Goal: Transaction & Acquisition: Purchase product/service

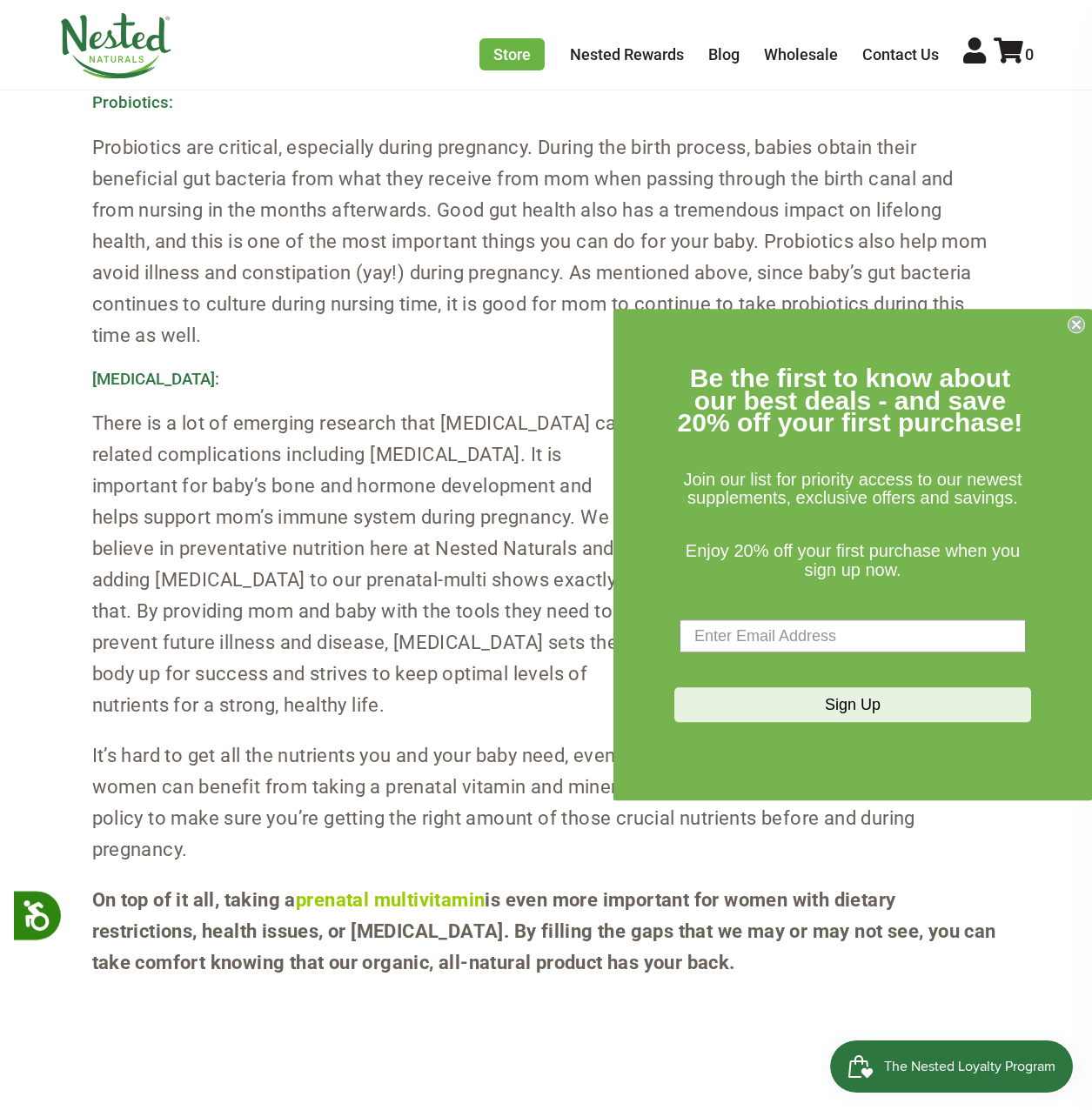
click at [1081, 325] on circle "Close dialog" at bounding box center [1077, 324] width 16 height 16
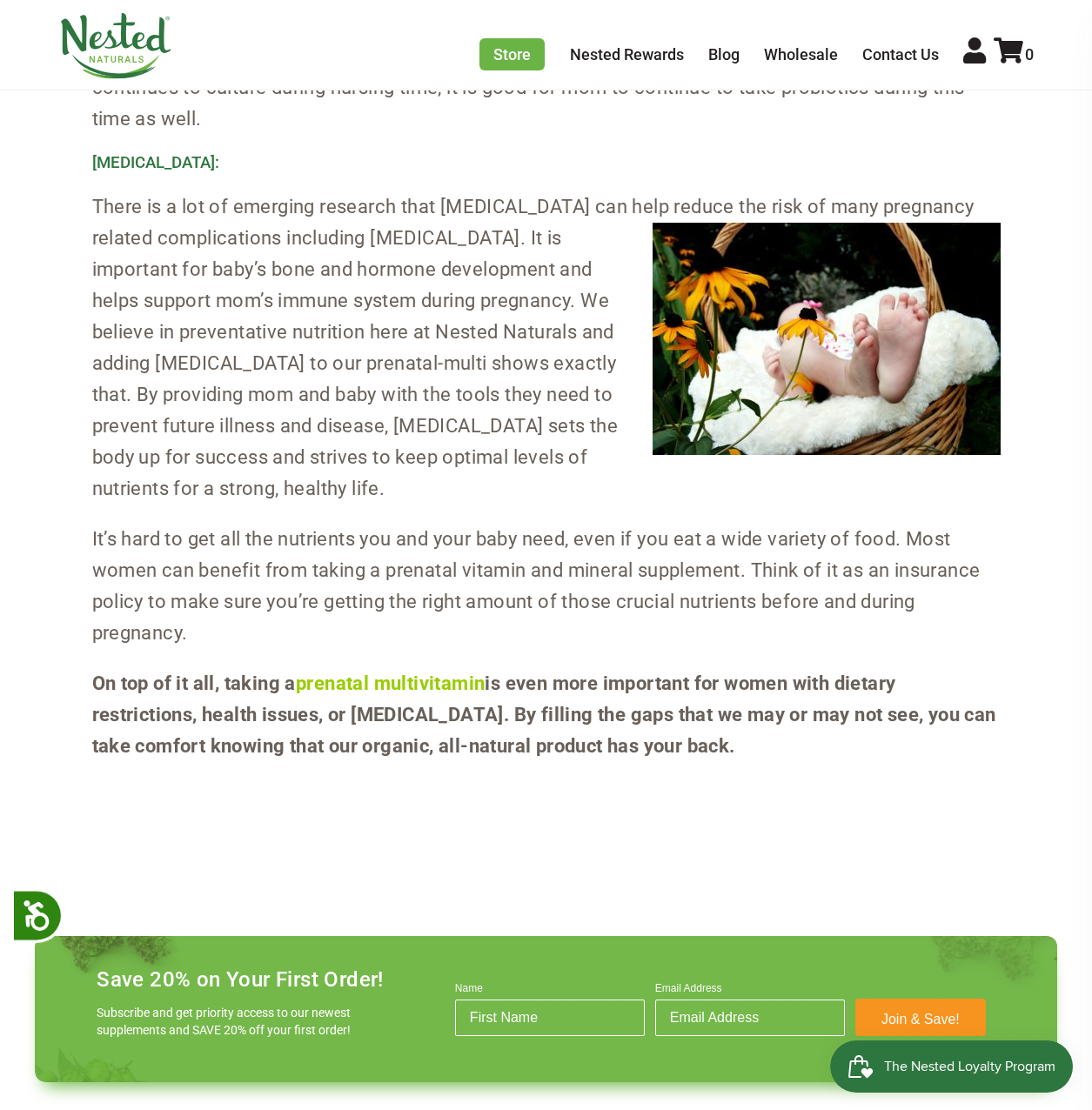
scroll to position [2262, 0]
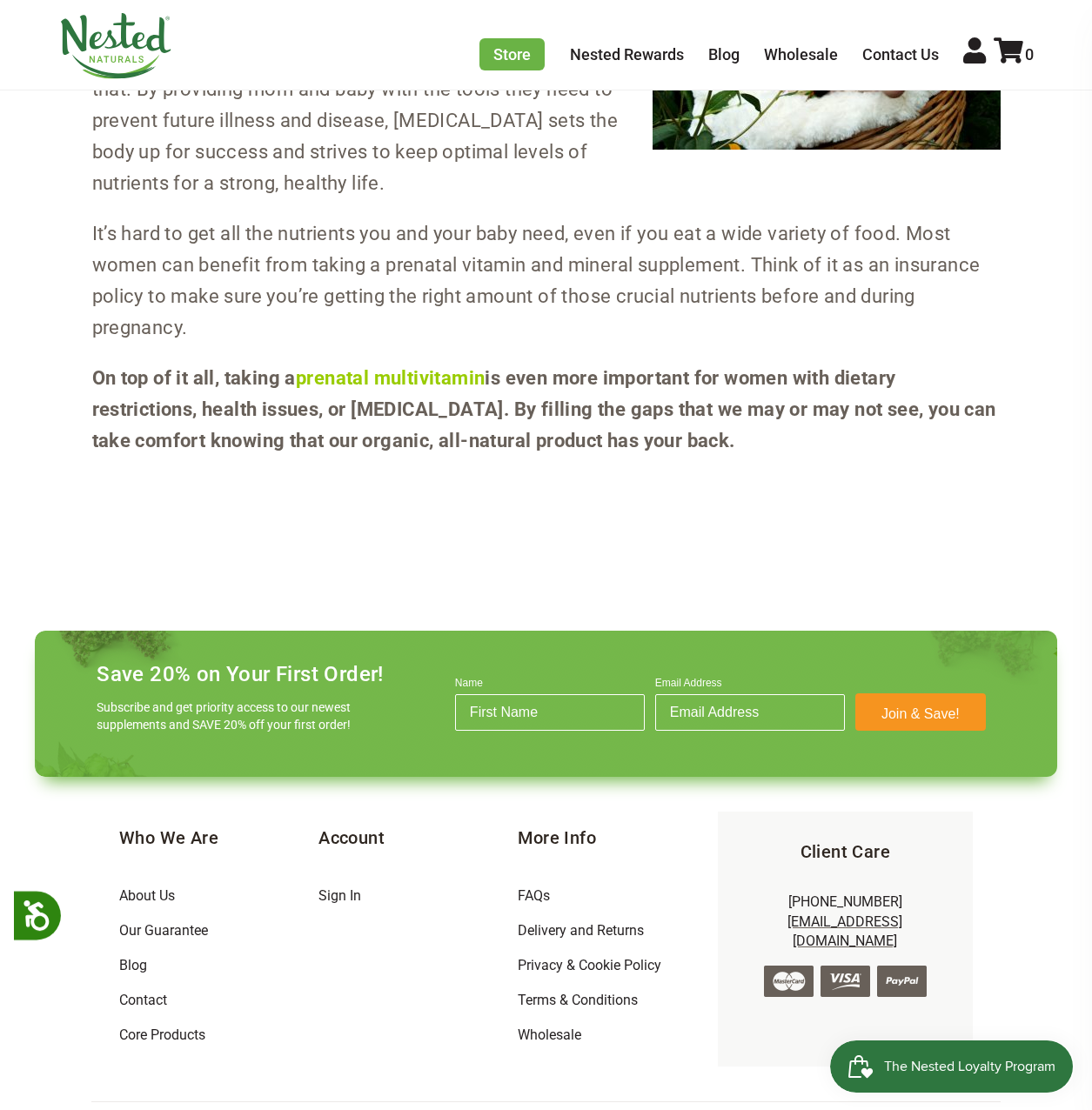
click at [397, 384] on link "prenatal multivitamin" at bounding box center [390, 377] width 189 height 22
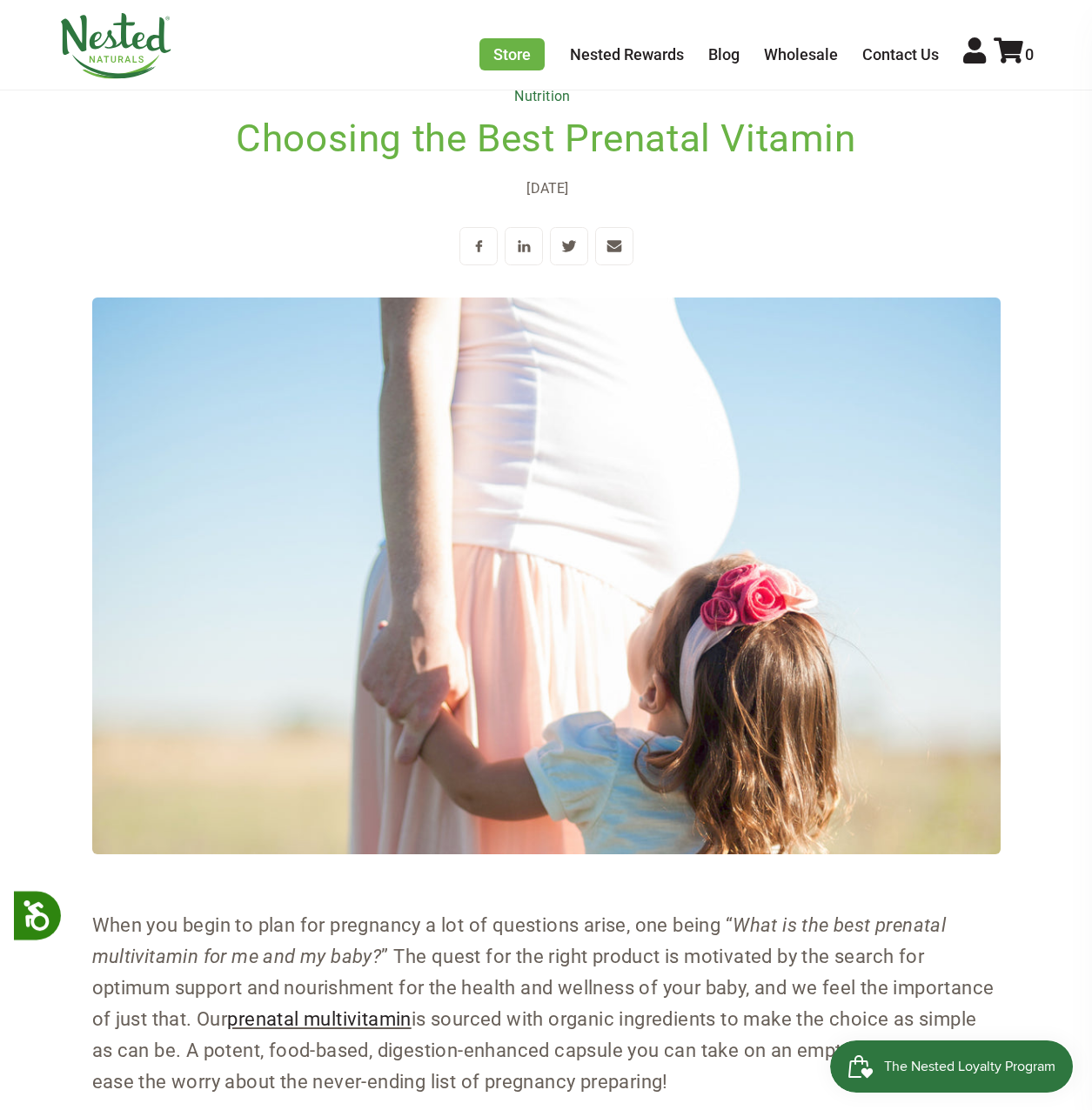
scroll to position [0, 0]
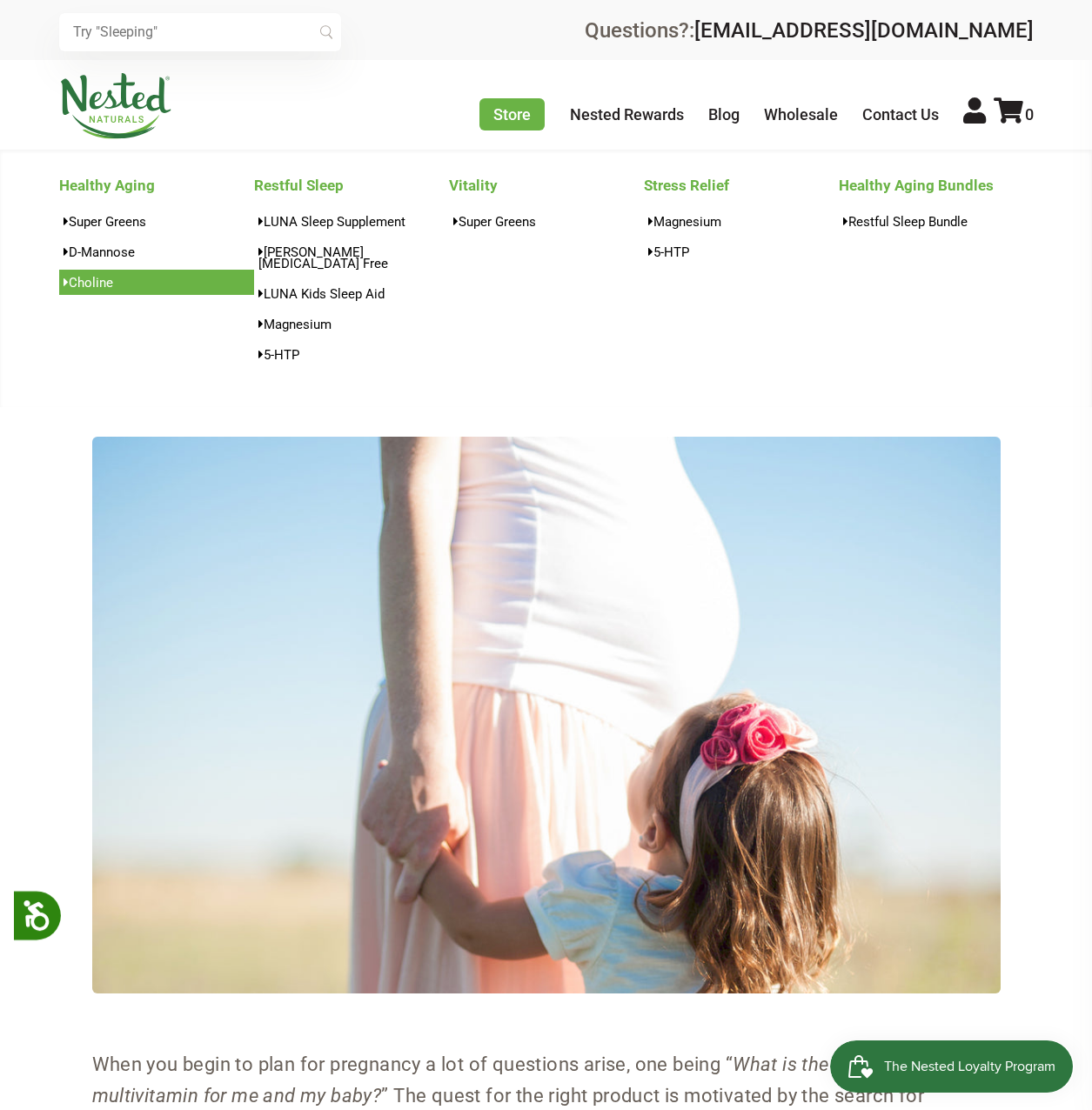
click at [115, 280] on link "Choline" at bounding box center [156, 282] width 195 height 25
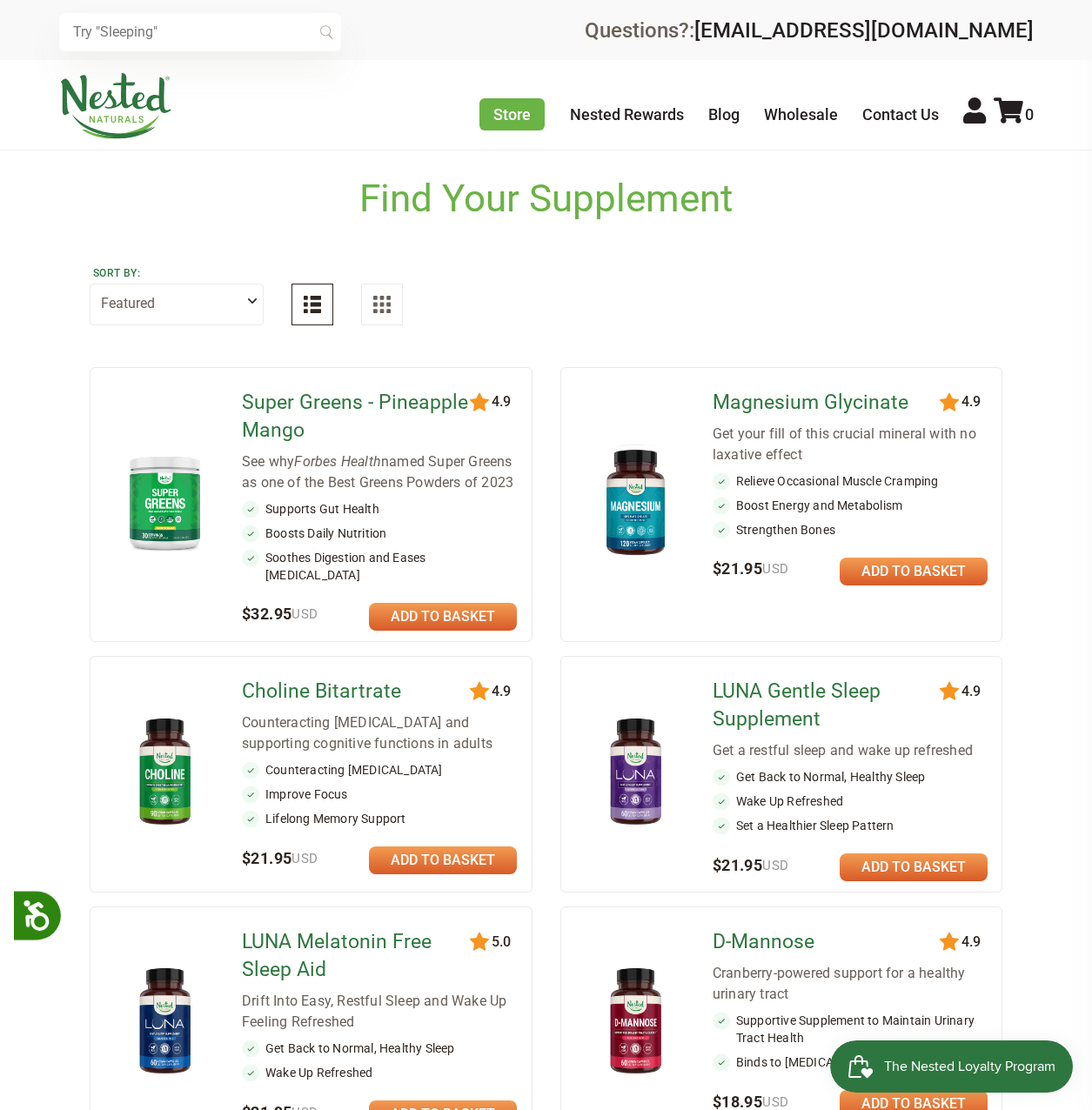
click at [236, 300] on select "Featured Highest Rated Best-Selling Alphabetically Newest First" at bounding box center [176, 304] width 174 height 41
click at [466, 297] on div "Sort by: Featured Highest Rated Best-Selling Alphabetically Newest First" at bounding box center [546, 294] width 914 height 118
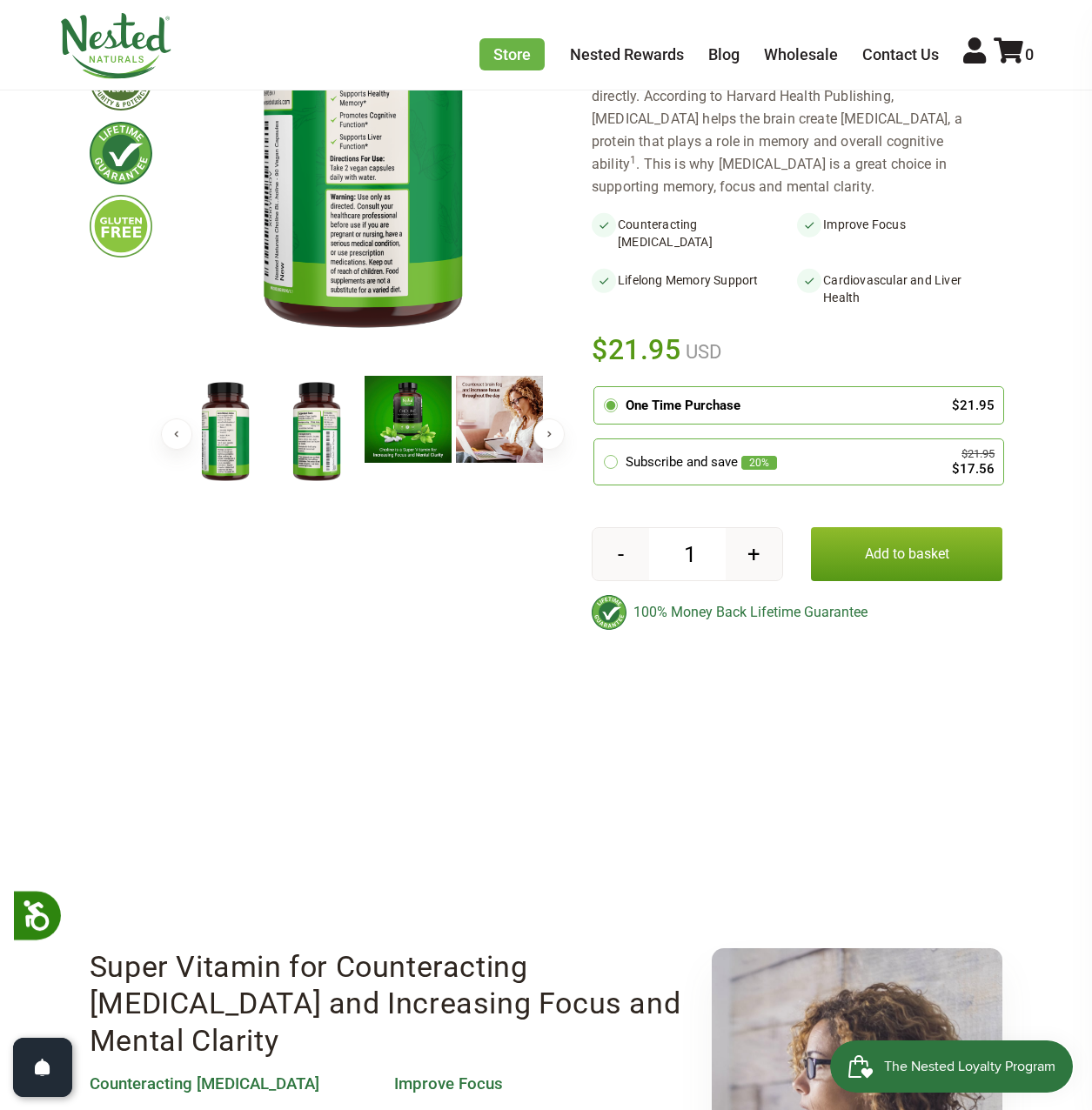
scroll to position [348, 0]
